Goal: Find specific page/section: Find specific page/section

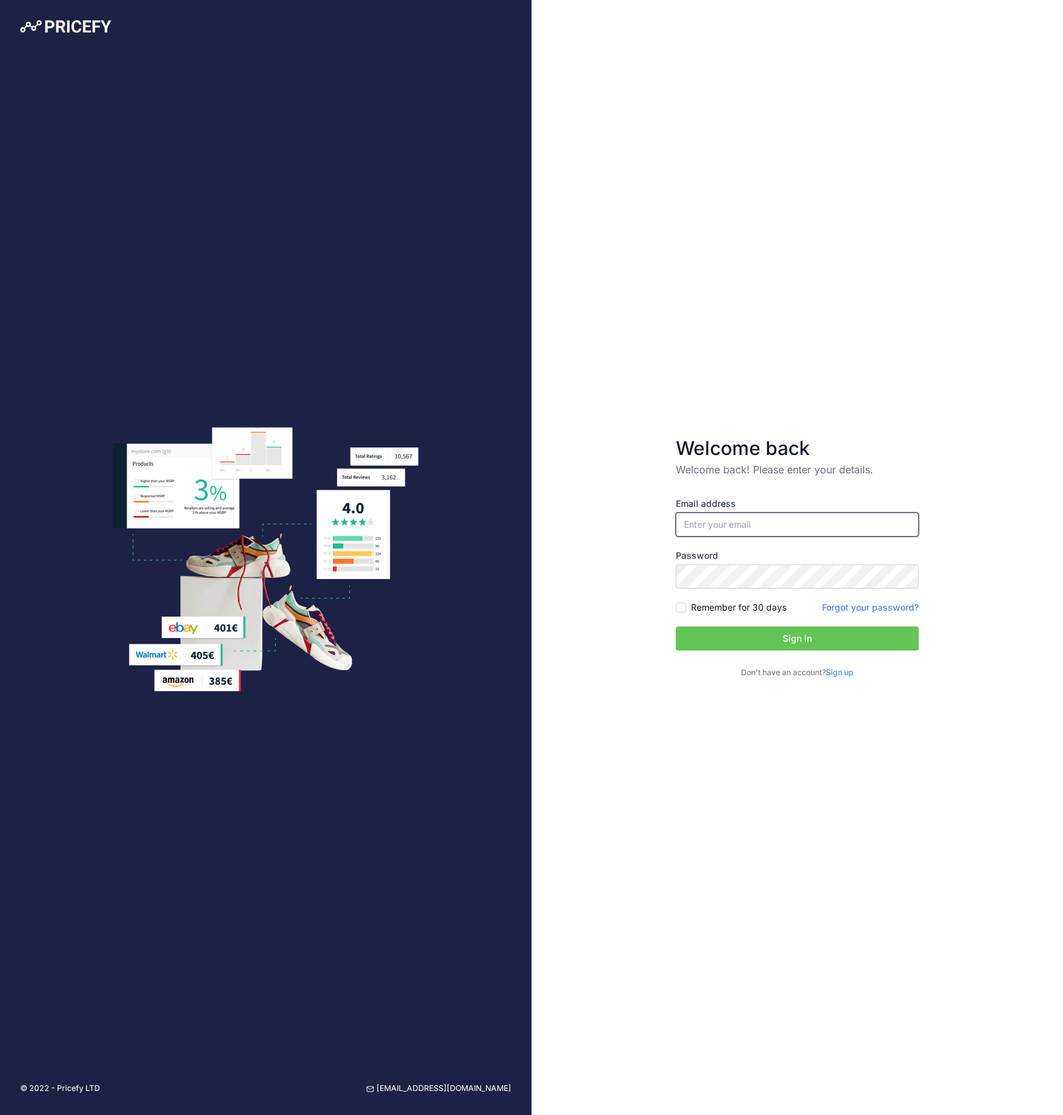
type input "[EMAIL_ADDRESS][DOMAIN_NAME]"
click at [797, 639] on button "Sign in" at bounding box center [797, 639] width 243 height 24
click at [862, 640] on button "Sign in" at bounding box center [797, 639] width 243 height 24
click at [678, 609] on input "Remember for 30 days" at bounding box center [681, 607] width 10 height 10
checkbox input "true"
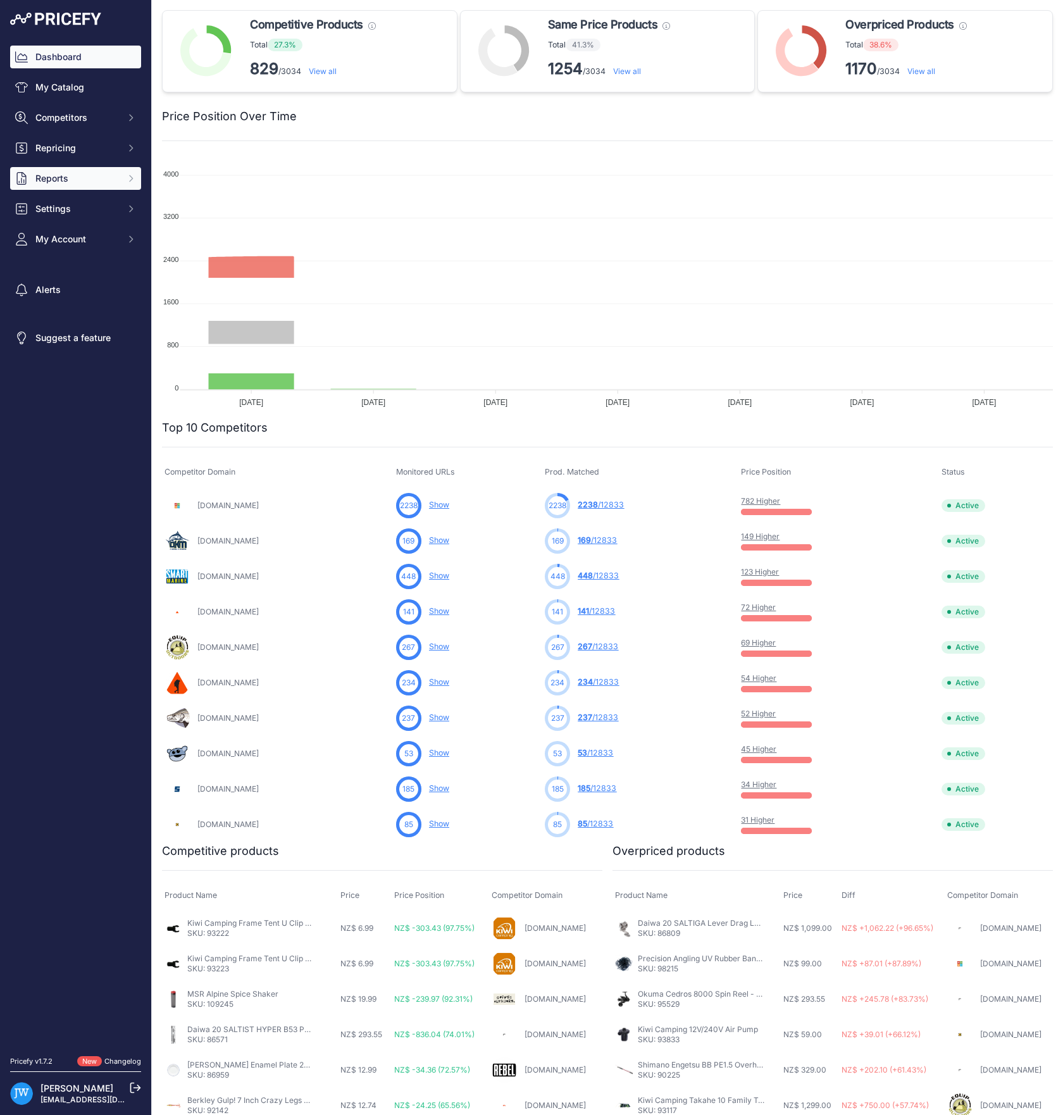
click at [72, 175] on span "Reports" at bounding box center [76, 178] width 83 height 13
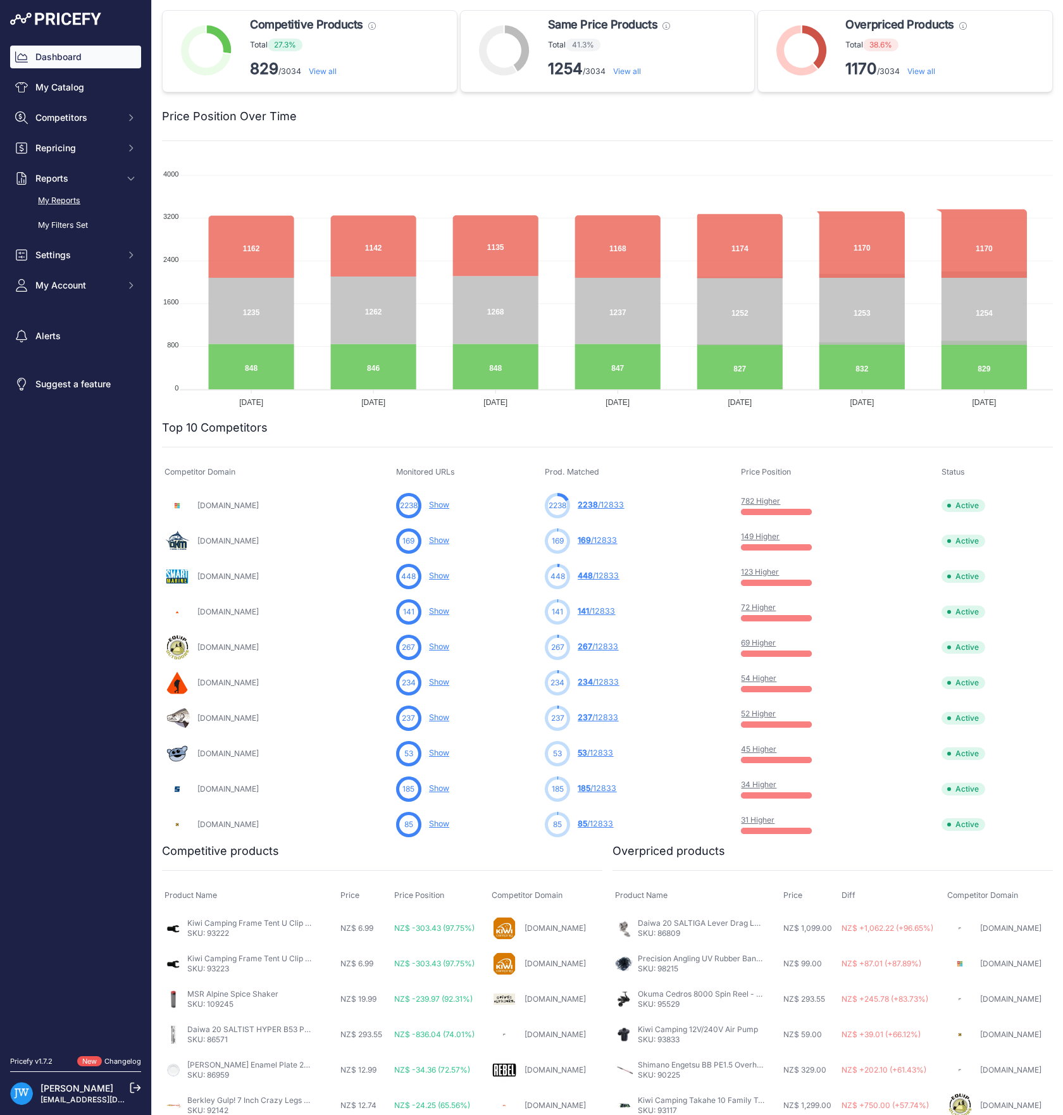
click at [75, 201] on link "My Reports" at bounding box center [75, 201] width 131 height 22
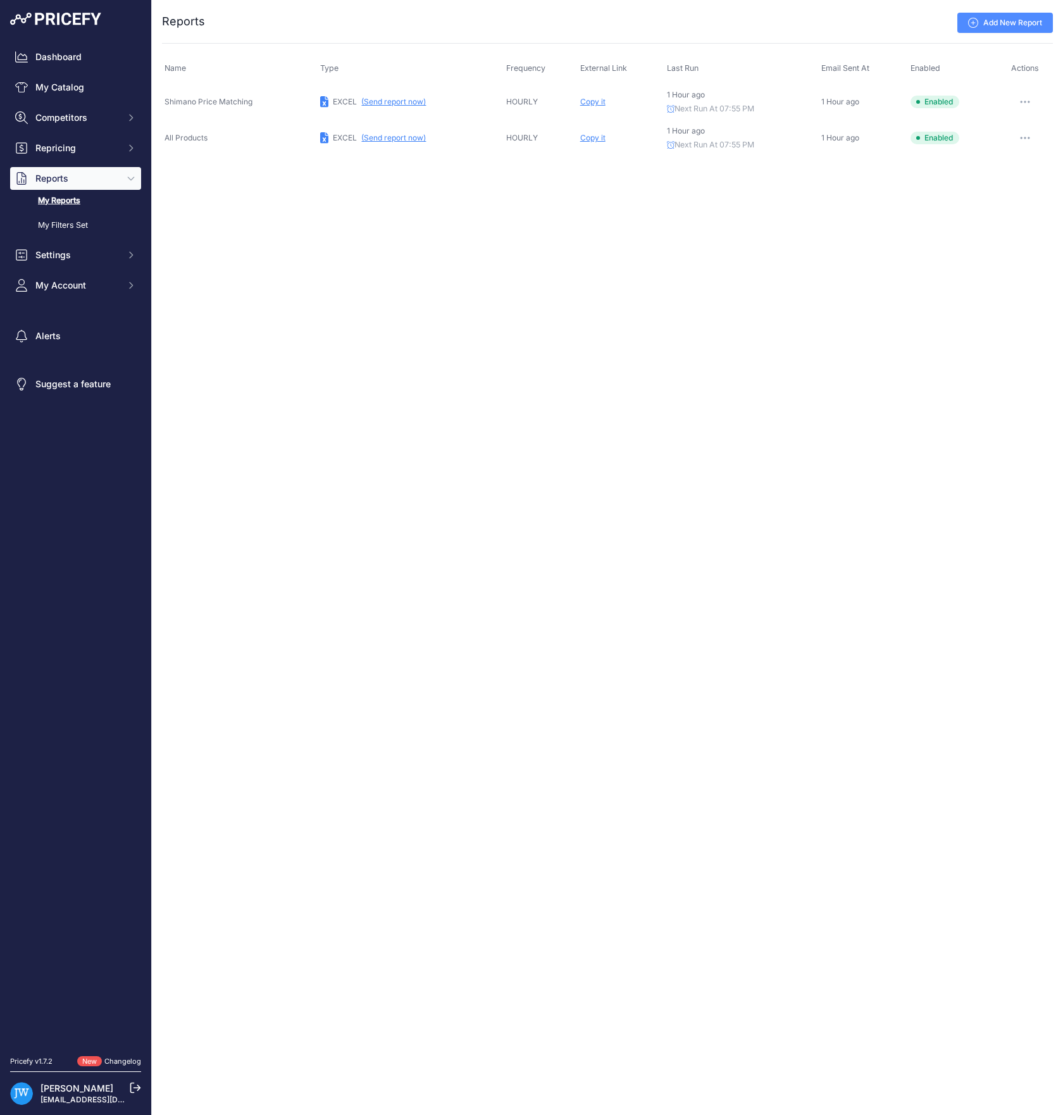
click at [602, 137] on div "Copy it" at bounding box center [621, 138] width 82 height 10
click at [590, 135] on span "Copy it" at bounding box center [592, 137] width 25 height 9
